Goal: Transaction & Acquisition: Book appointment/travel/reservation

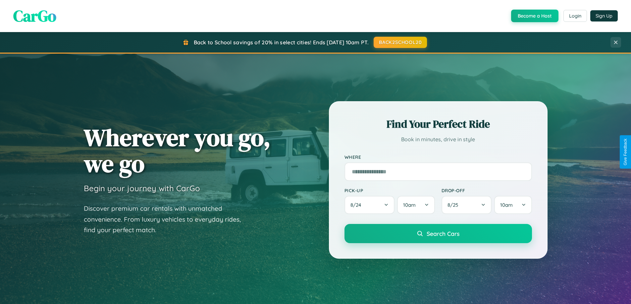
scroll to position [286, 0]
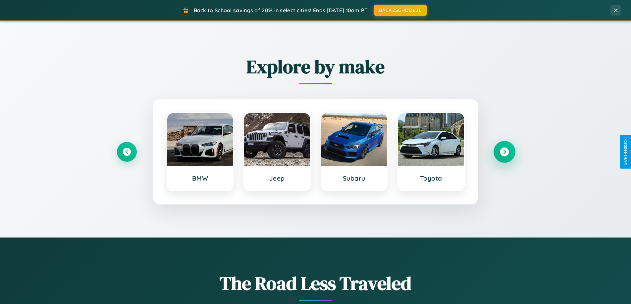
click at [504, 152] on icon at bounding box center [504, 152] width 9 height 9
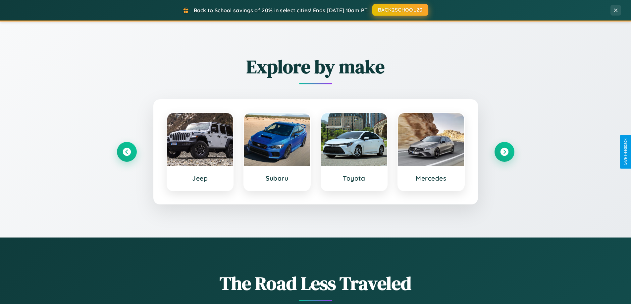
click at [400, 10] on button "BACK2SCHOOL20" at bounding box center [400, 10] width 56 height 12
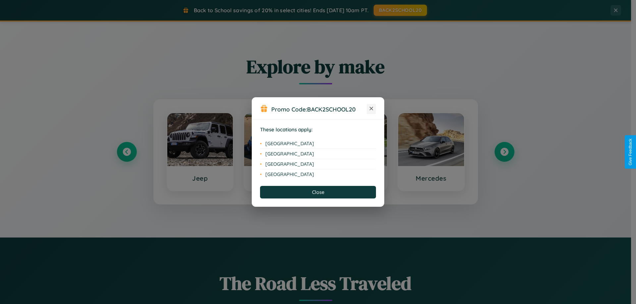
click at [371, 109] on icon at bounding box center [372, 109] width 4 height 4
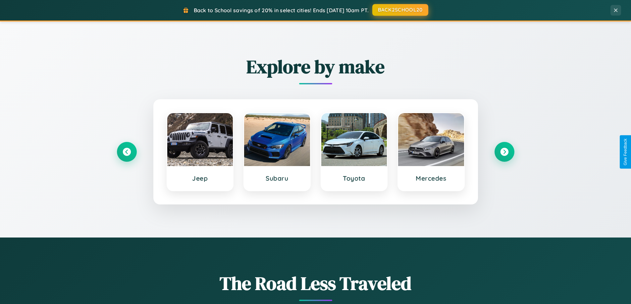
click at [400, 10] on button "BACK2SCHOOL20" at bounding box center [400, 10] width 56 height 12
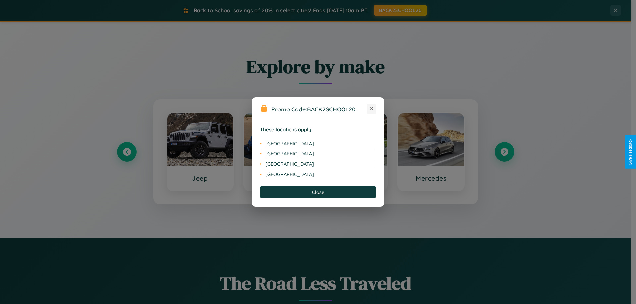
click at [371, 109] on icon at bounding box center [372, 109] width 4 height 4
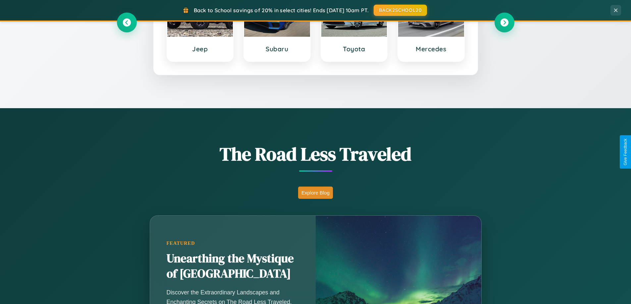
scroll to position [456, 0]
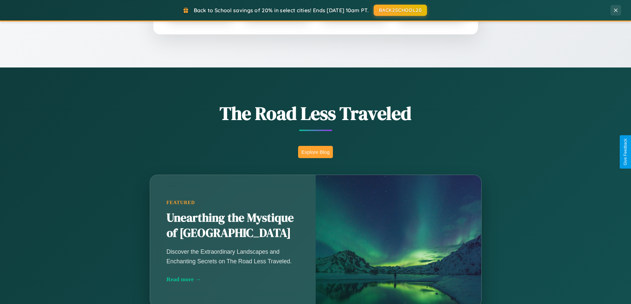
click at [315, 152] on button "Explore Blog" at bounding box center [315, 152] width 35 height 12
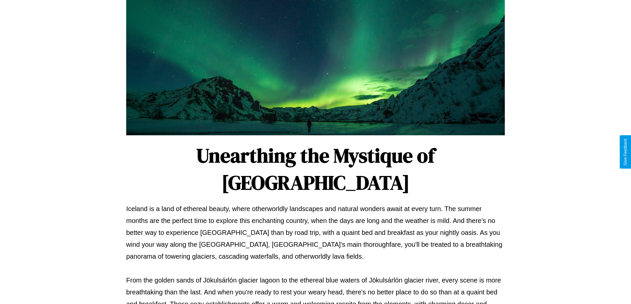
scroll to position [214, 0]
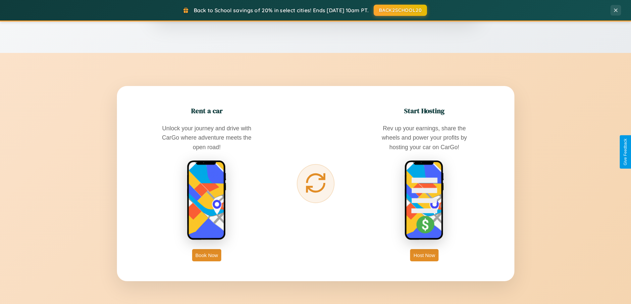
scroll to position [1064, 0]
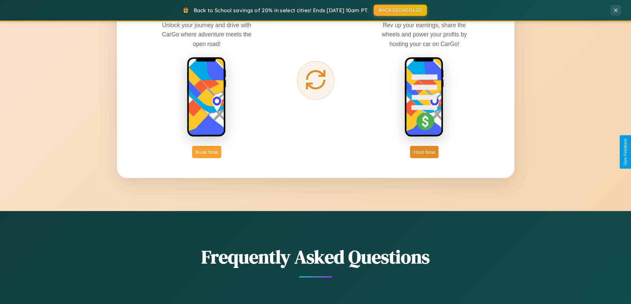
click at [207, 152] on button "Book Now" at bounding box center [206, 152] width 29 height 12
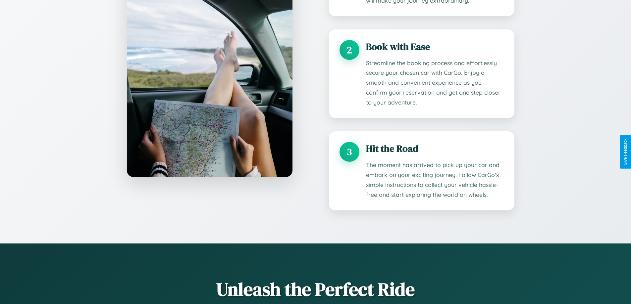
scroll to position [889, 0]
